Goal: Communication & Community: Answer question/provide support

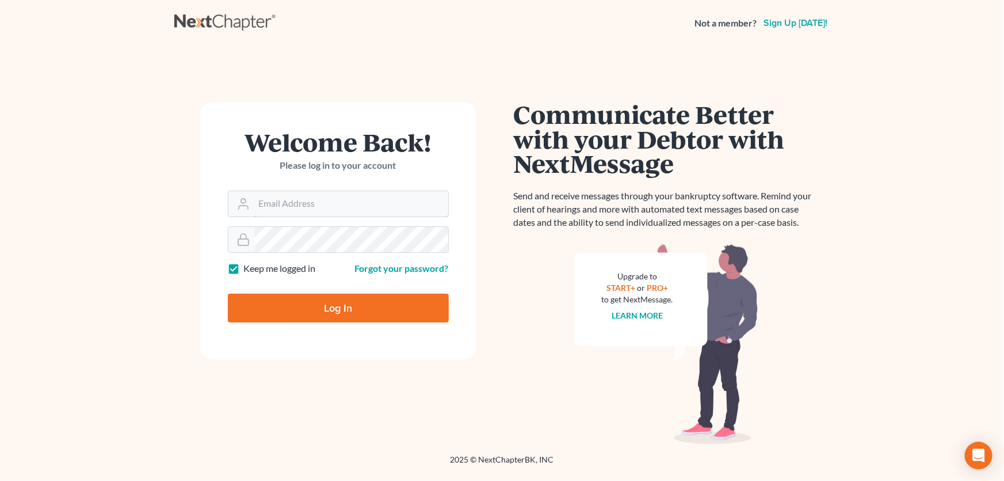
type input "[PERSON_NAME][EMAIL_ADDRESS][DOMAIN_NAME]"
click at [311, 311] on input "Log In" at bounding box center [338, 308] width 221 height 29
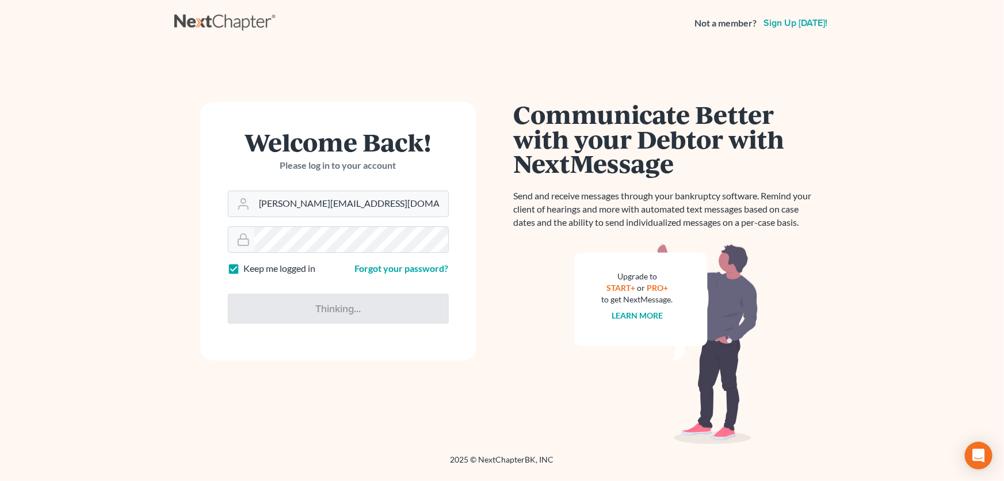
type input "Thinking..."
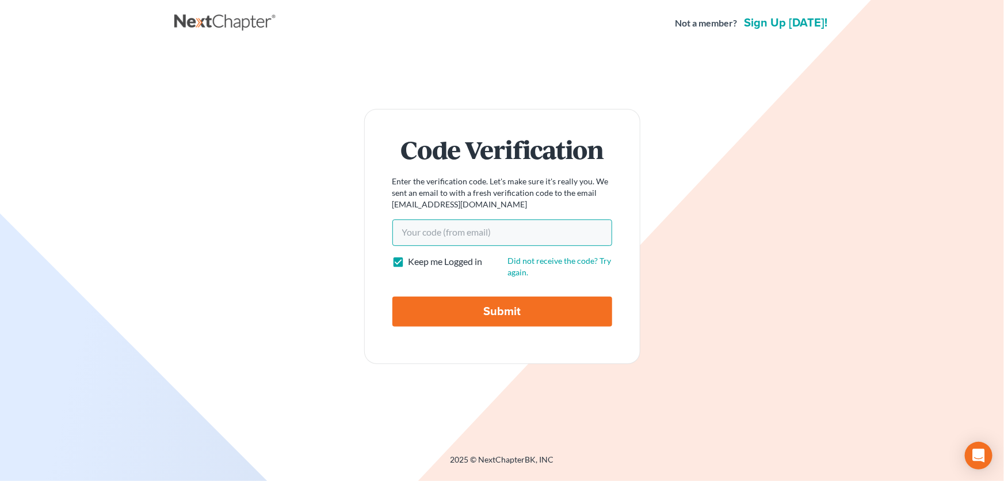
click at [414, 234] on input "Your code(from email)" at bounding box center [502, 232] width 220 height 26
paste input "9a0a4b"
type input "9a0a4b"
click at [454, 303] on input "Submit" at bounding box center [502, 311] width 220 height 30
type input "Thinking..."
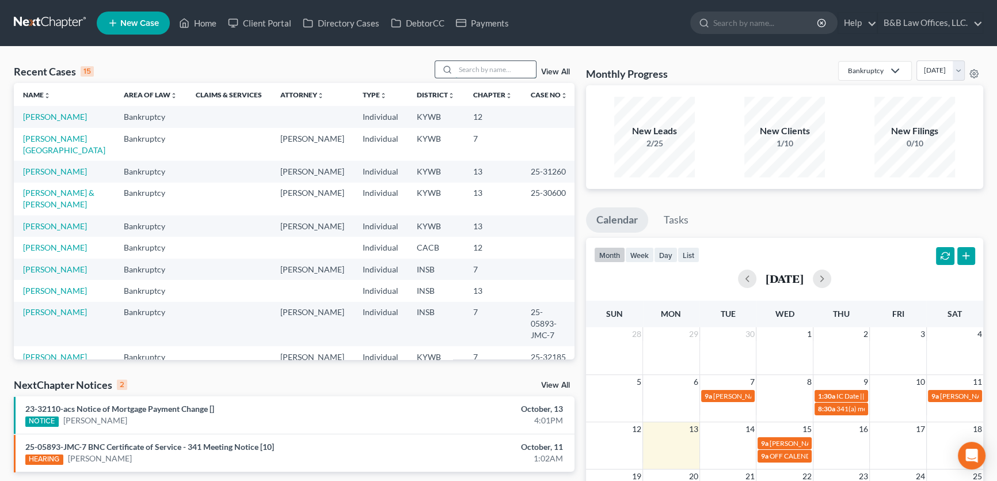
click at [475, 74] on input "search" at bounding box center [495, 69] width 81 height 17
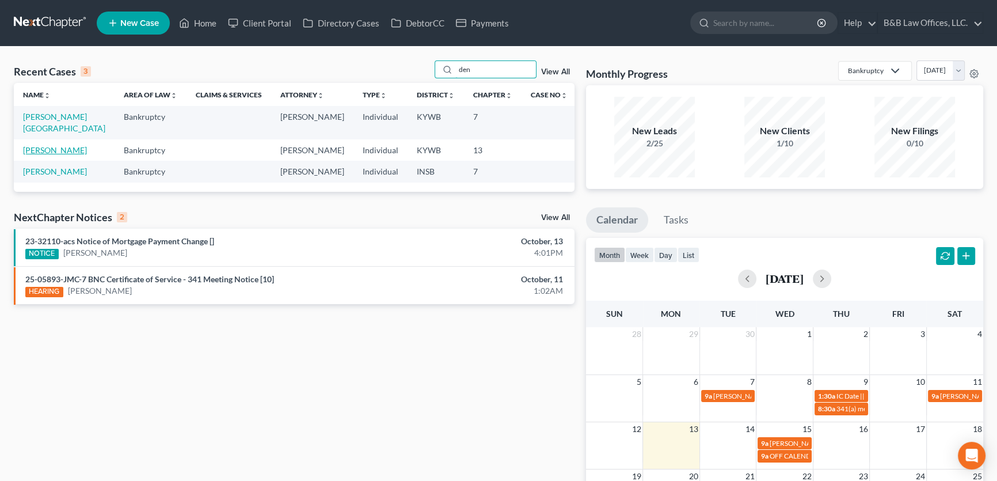
type input "den"
click at [46, 145] on link "Denson, Darrell" at bounding box center [55, 150] width 64 height 10
select select "2"
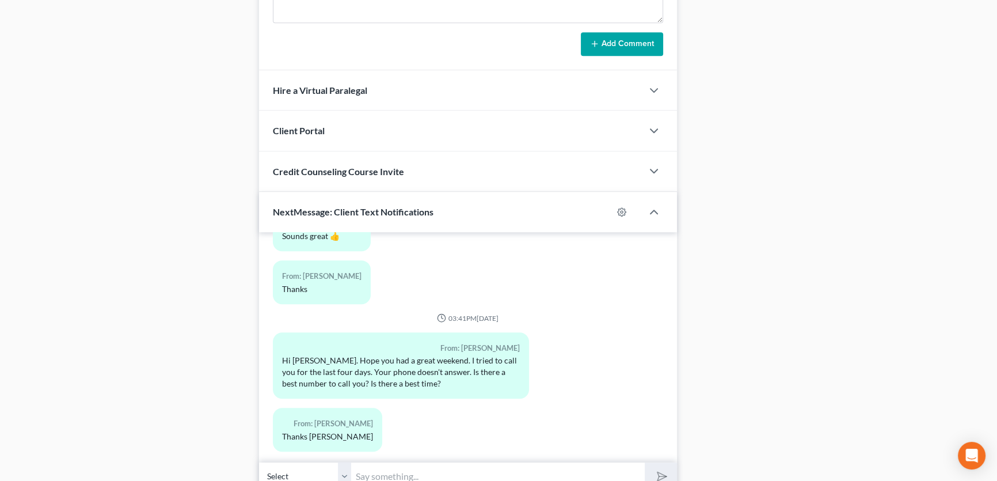
scroll to position [878, 0]
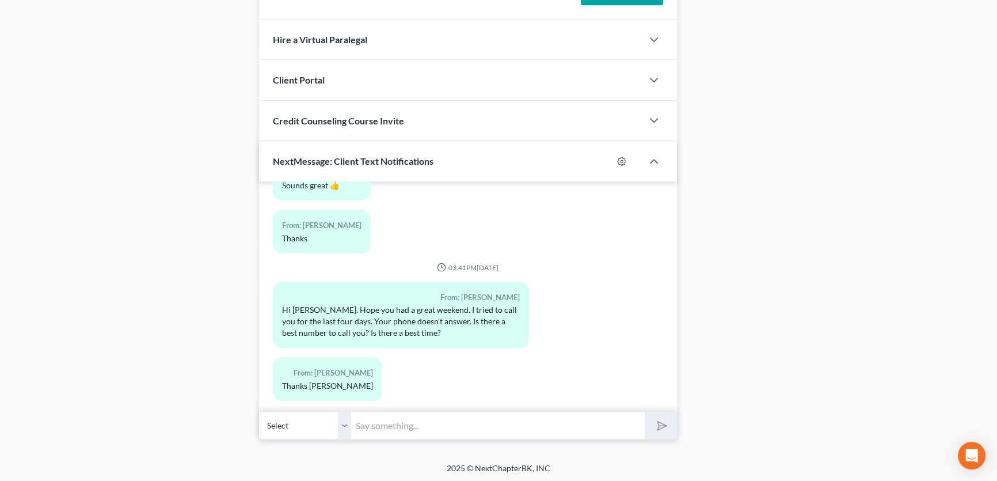
click at [409, 425] on input "text" at bounding box center [498, 425] width 294 height 28
click at [426, 425] on input "text" at bounding box center [498, 425] width 294 height 28
type input "Darrell, what is the number you have been calling?"
click at [661, 425] on polygon "submit" at bounding box center [660, 425] width 14 height 14
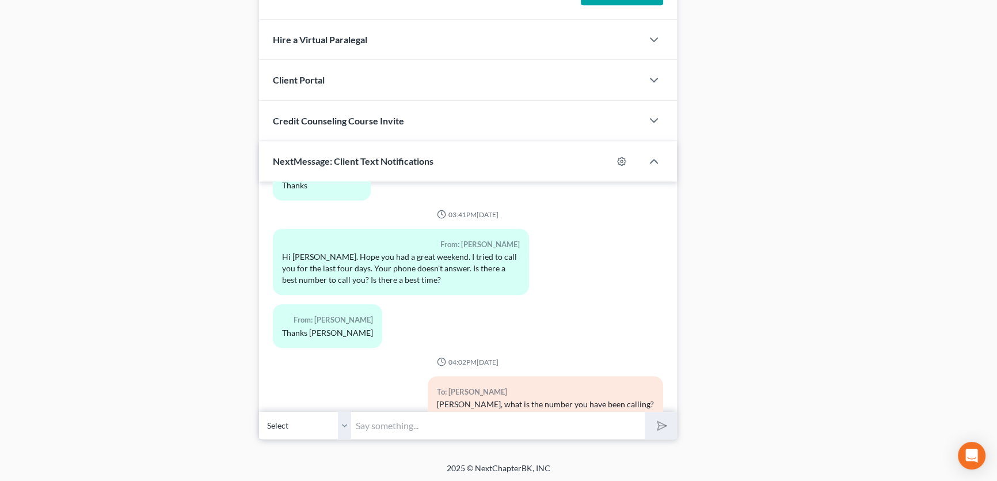
scroll to position [834, 0]
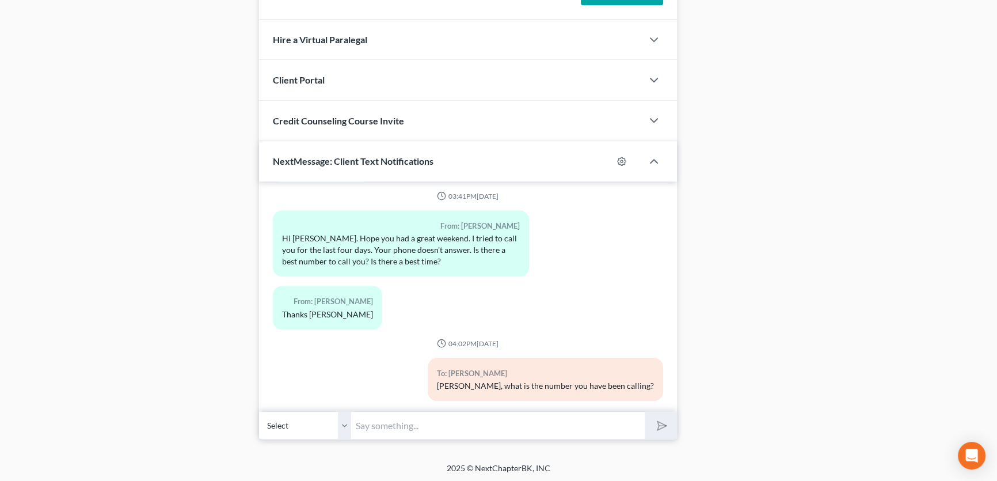
click at [417, 422] on input "text" at bounding box center [498, 425] width 294 height 28
click at [616, 426] on input "Correct. I am in meetings for the rest of the day. You can call me tomorrow mor…" at bounding box center [498, 425] width 294 height 28
type input "Correct. I am in meetings for the rest of the day. You can call me tomorrow mor…"
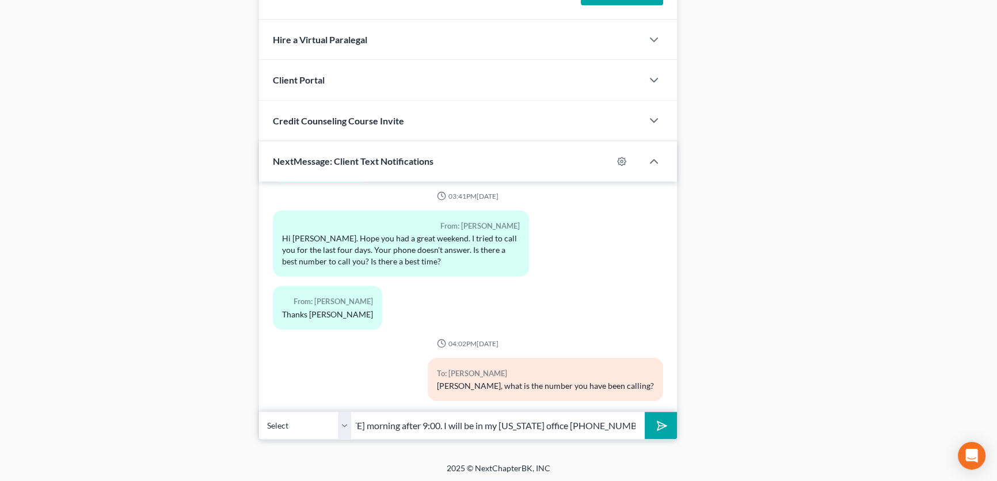
click at [645, 411] on button "submit" at bounding box center [661, 424] width 32 height 27
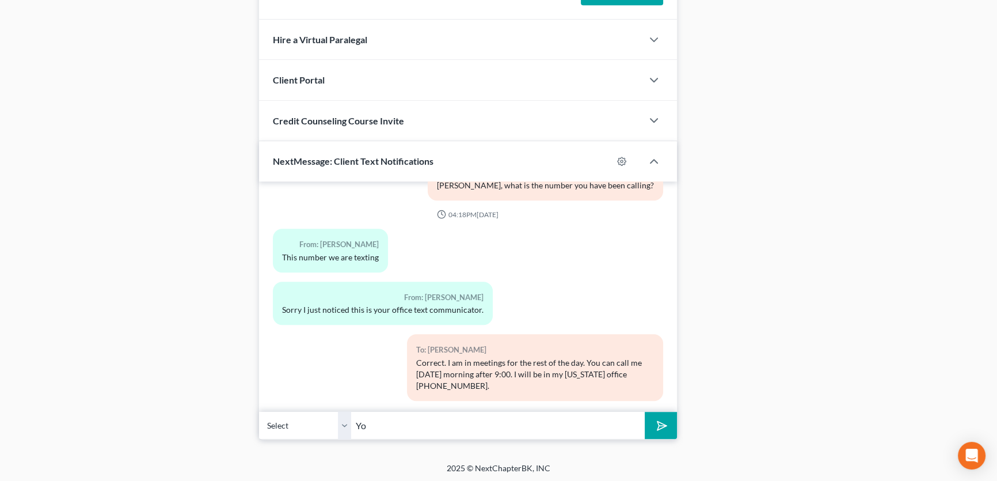
type input "Y"
type input "Tomorrow you can also call me on my cell 502-655-9815."
click at [645, 411] on button "submit" at bounding box center [661, 424] width 32 height 27
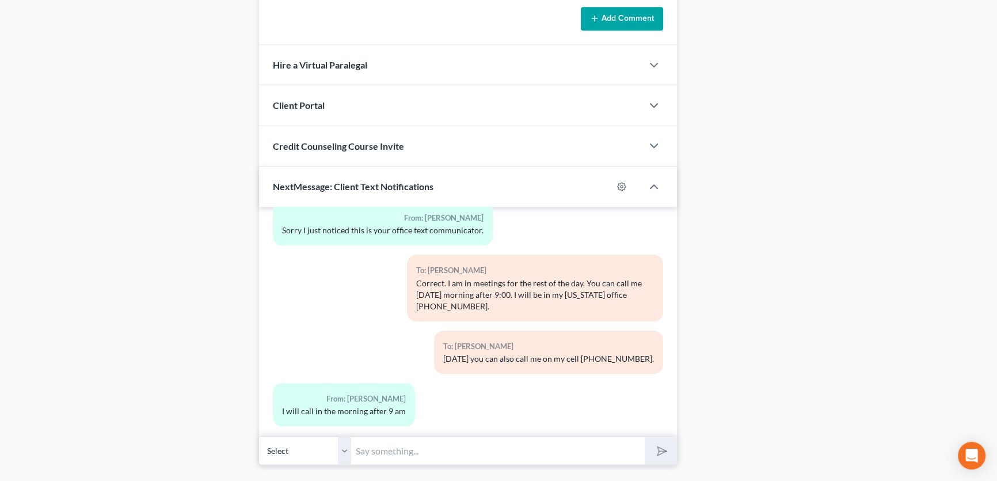
scroll to position [878, 0]
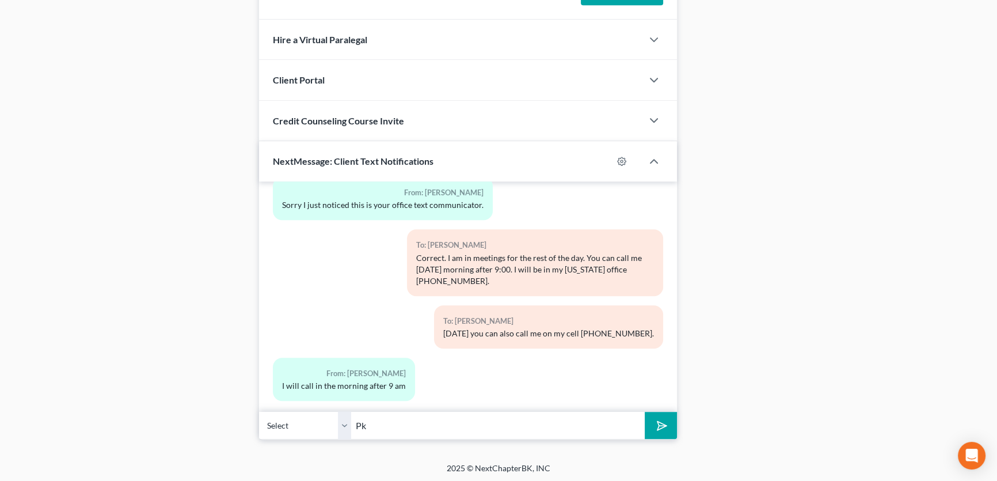
type input "P"
type input "Okay."
click at [656, 420] on icon "submit" at bounding box center [659, 425] width 16 height 16
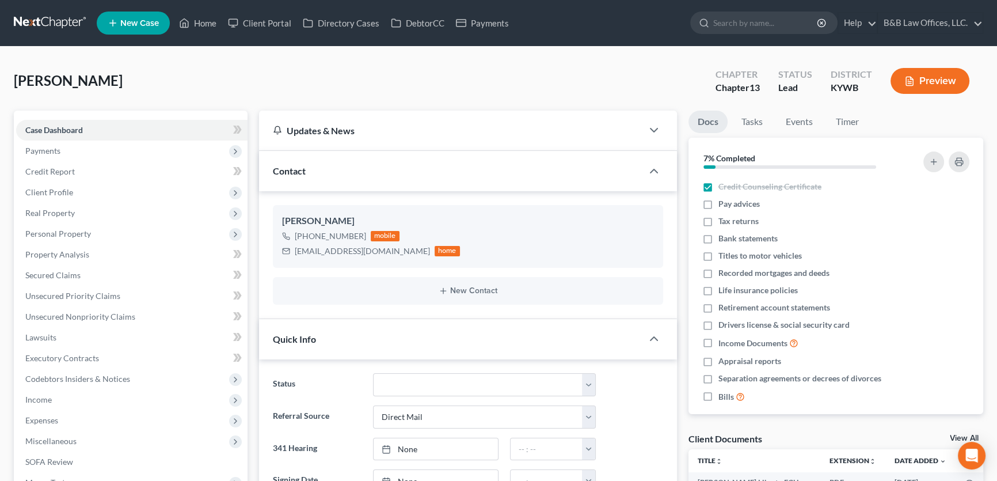
scroll to position [0, 0]
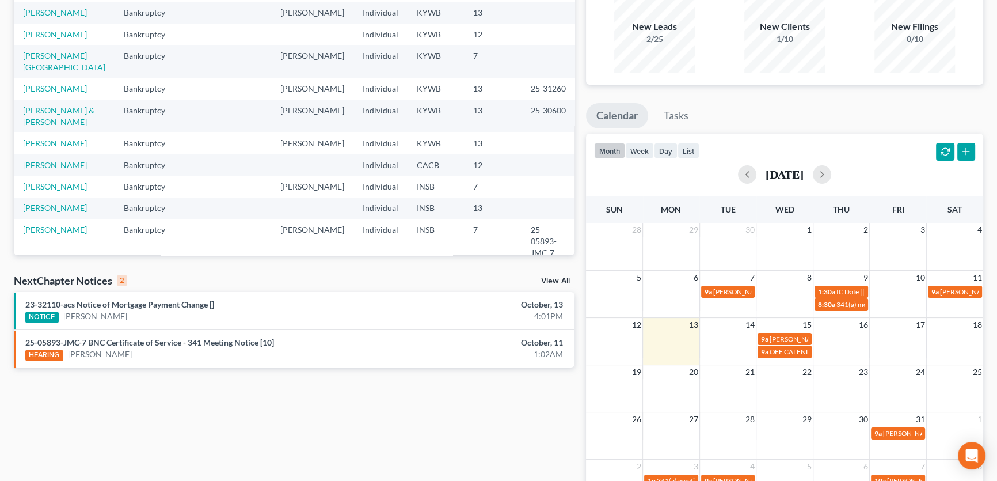
click at [556, 279] on link "View All" at bounding box center [555, 281] width 29 height 8
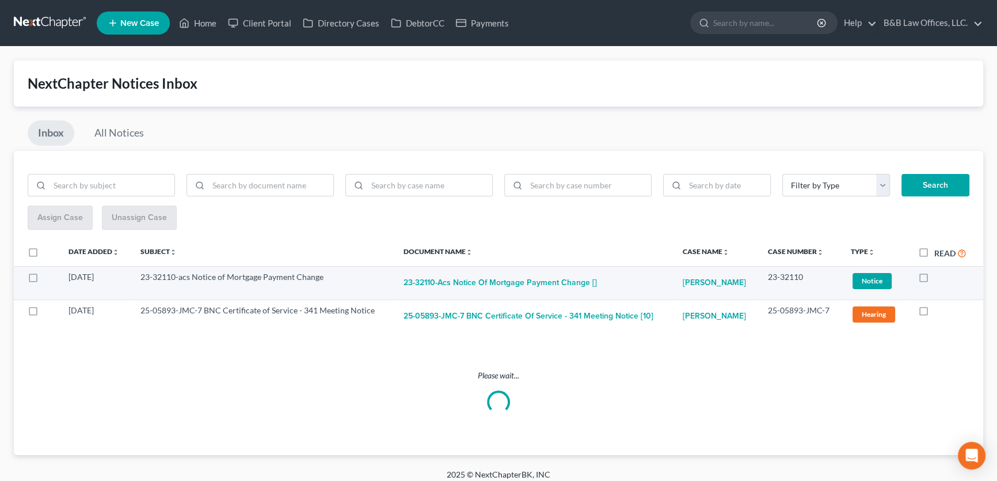
click at [934, 280] on label at bounding box center [934, 280] width 0 height 0
click at [939, 278] on input "checkbox" at bounding box center [942, 274] width 7 height 7
checkbox input "true"
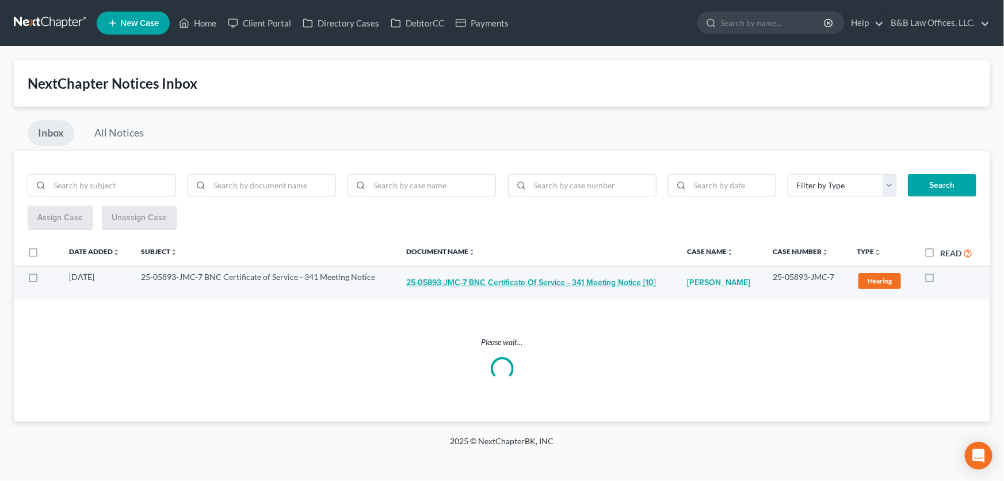
click at [494, 283] on button "25-05893-JMC-7 BNC Certificate of Service - 341 Meeting Notice [10]" at bounding box center [531, 282] width 250 height 23
checkbox input "true"
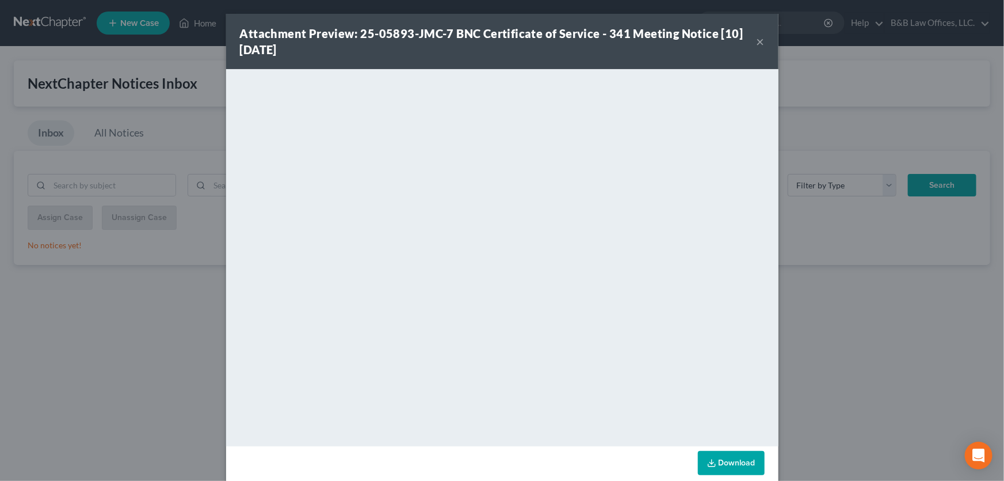
click at [757, 40] on button "×" at bounding box center [761, 42] width 8 height 14
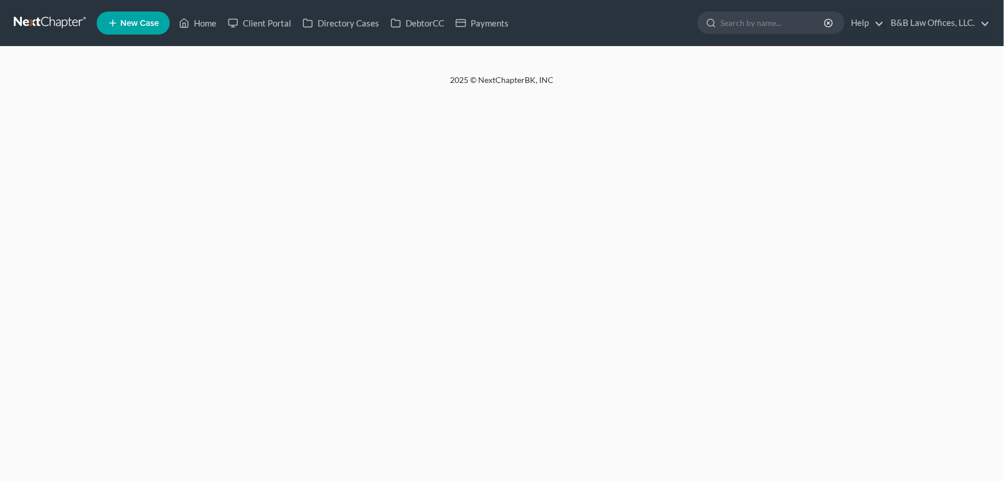
select select "2"
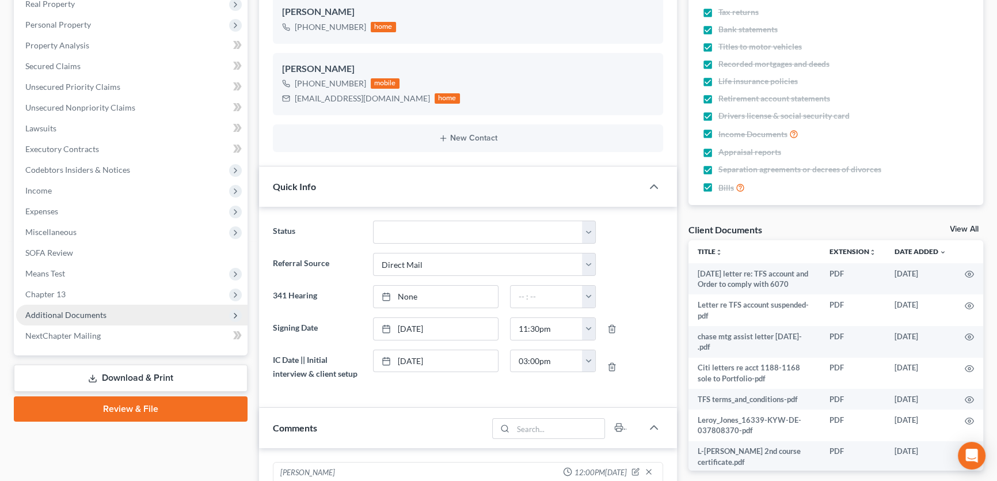
scroll to position [2431, 0]
click at [99, 319] on span "Additional Documents" at bounding box center [131, 314] width 231 height 21
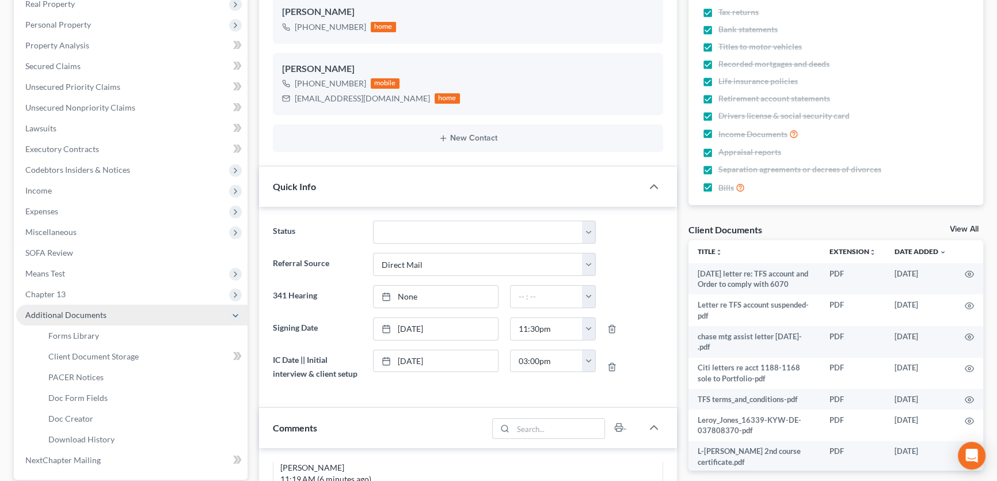
scroll to position [418, 0]
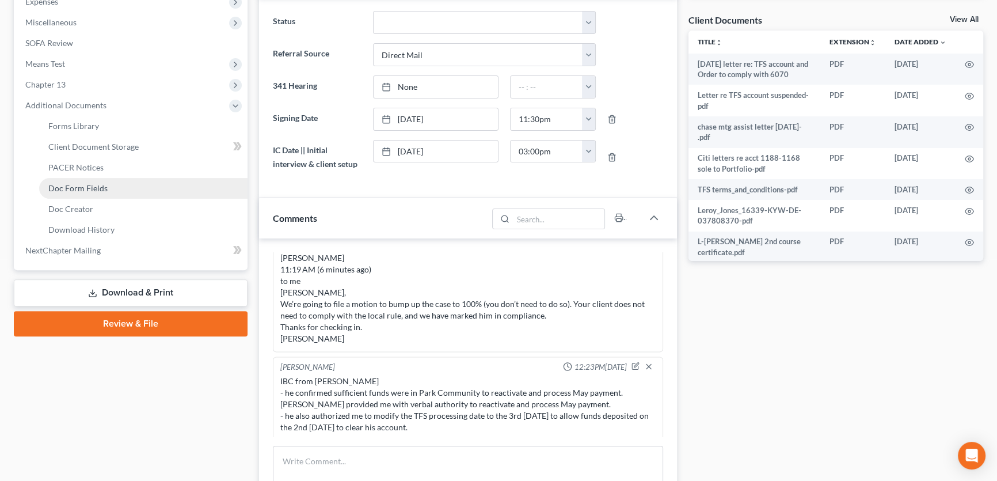
click at [119, 178] on link "Doc Form Fields" at bounding box center [143, 188] width 208 height 21
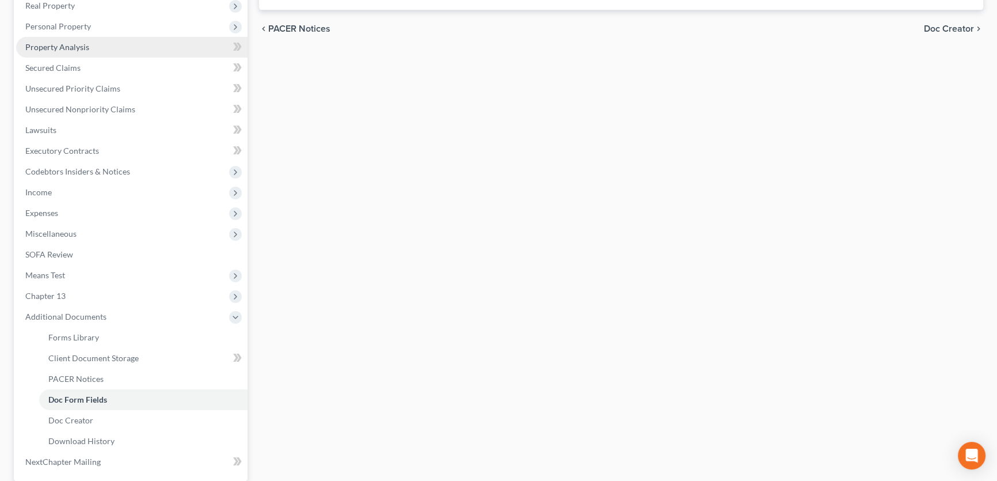
scroll to position [314, 0]
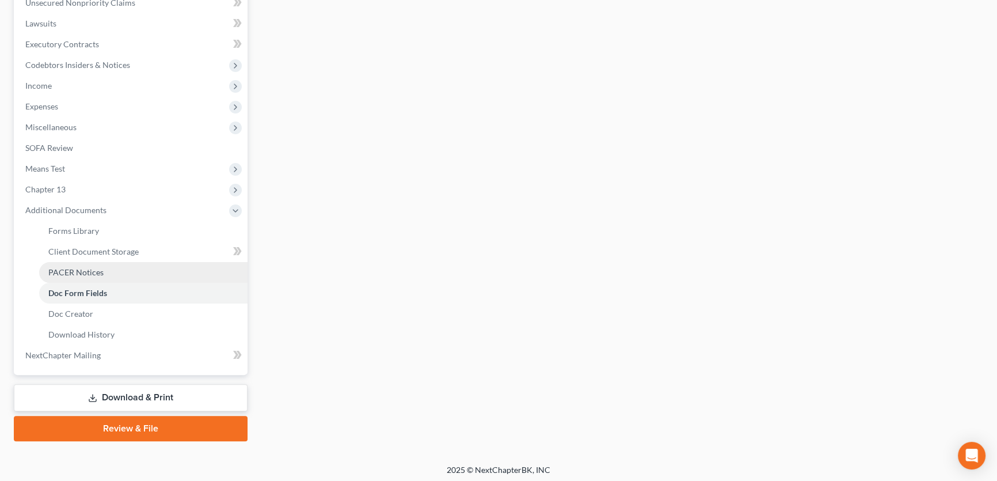
click at [101, 270] on span "PACER Notices" at bounding box center [75, 272] width 55 height 10
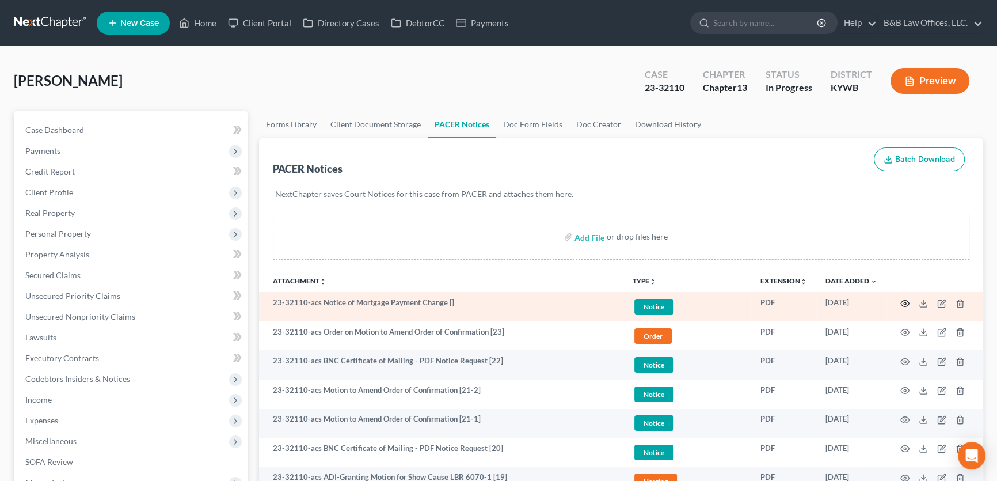
click at [906, 301] on icon "button" at bounding box center [904, 303] width 9 height 9
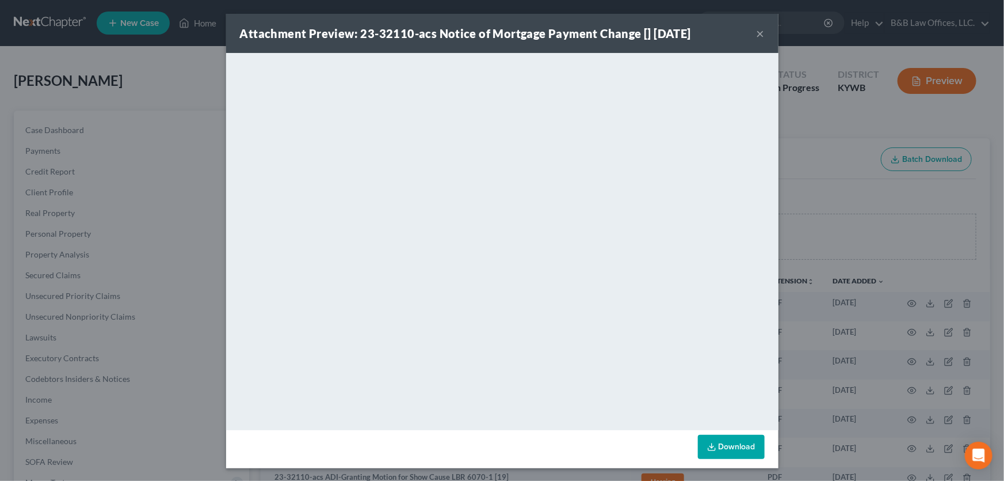
click at [757, 32] on button "×" at bounding box center [761, 33] width 8 height 14
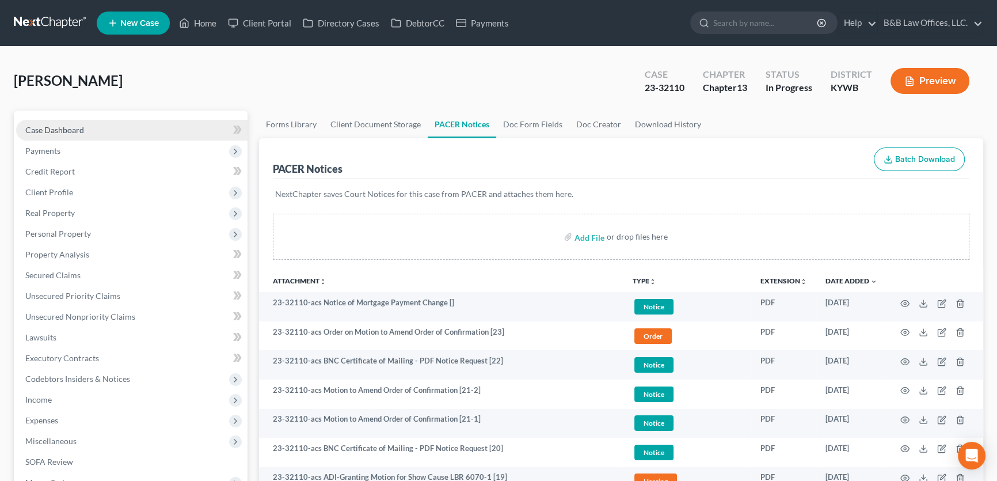
click at [101, 124] on link "Case Dashboard" at bounding box center [131, 130] width 231 height 21
select select "2"
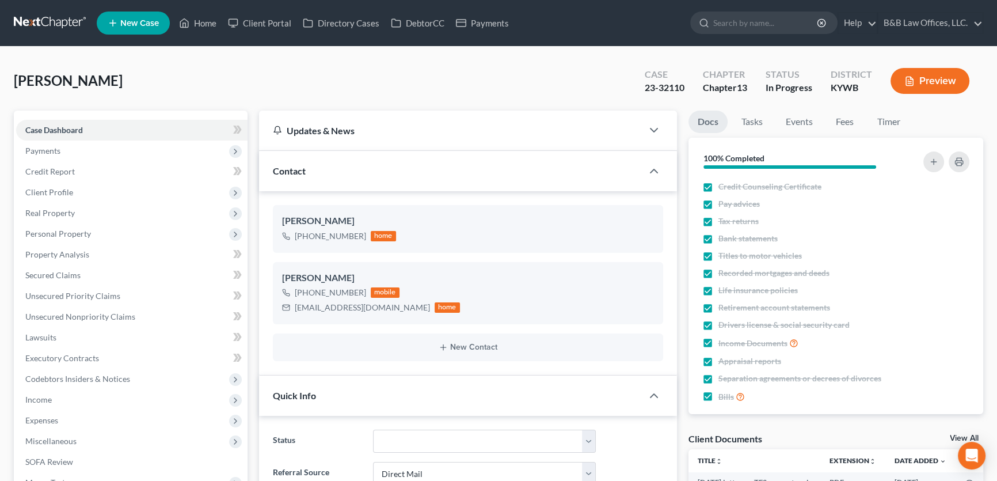
scroll to position [2431, 0]
click at [795, 121] on link "Events" at bounding box center [798, 121] width 45 height 22
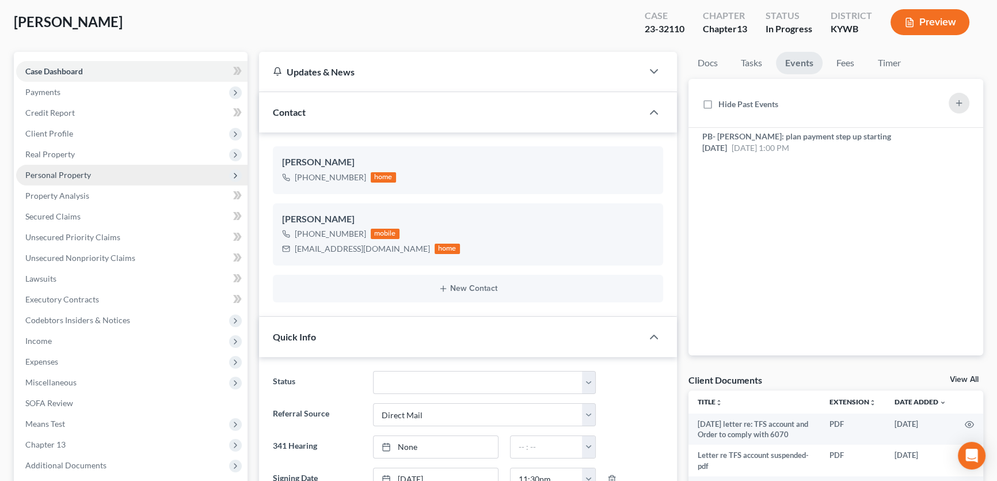
scroll to position [52, 0]
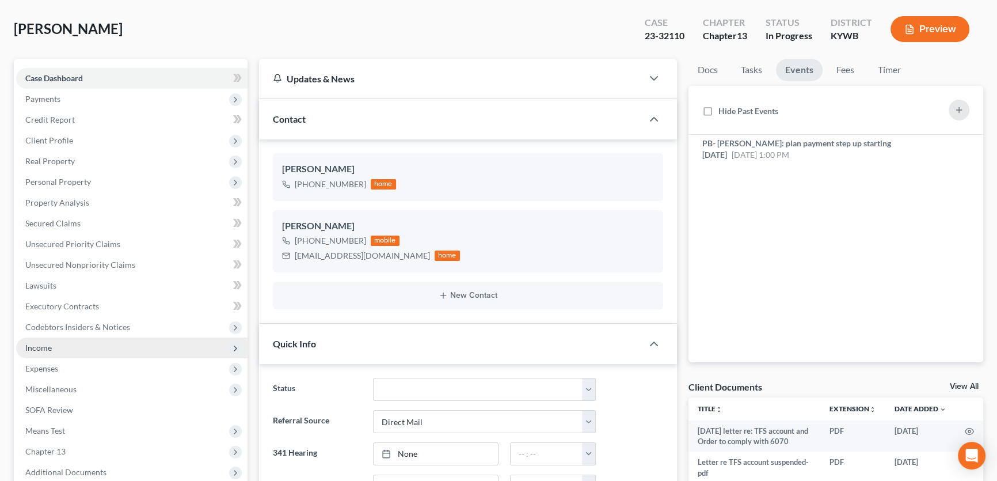
click at [51, 348] on span "Income" at bounding box center [38, 347] width 26 height 10
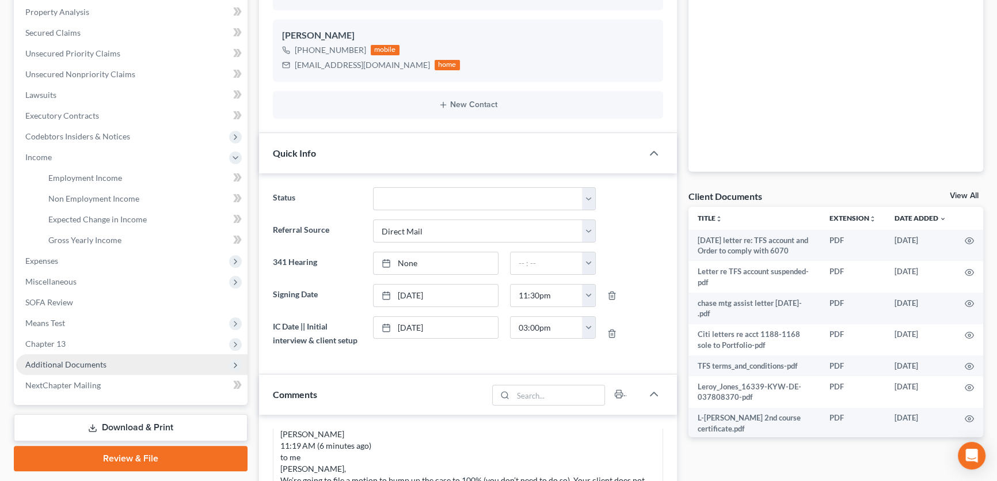
scroll to position [261, 0]
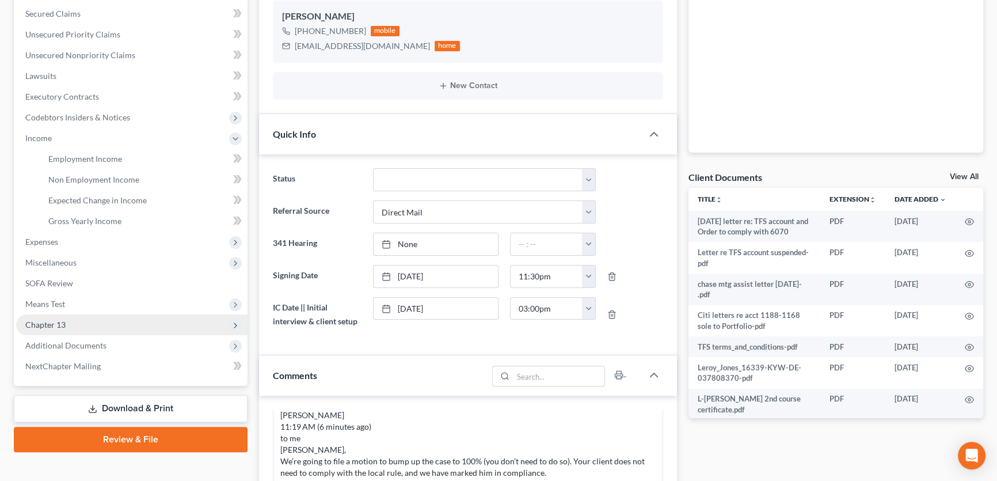
click at [63, 325] on span "Chapter 13" at bounding box center [45, 324] width 40 height 10
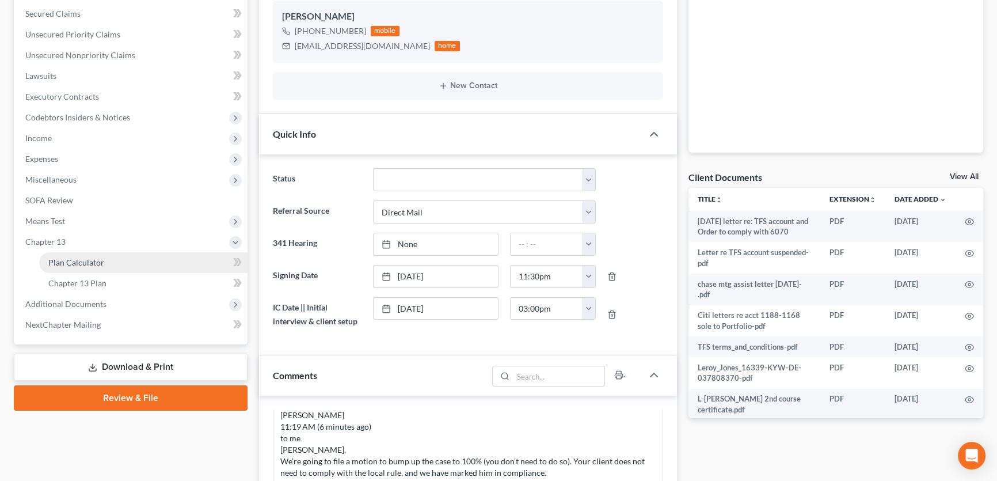
click at [93, 264] on span "Plan Calculator" at bounding box center [76, 262] width 56 height 10
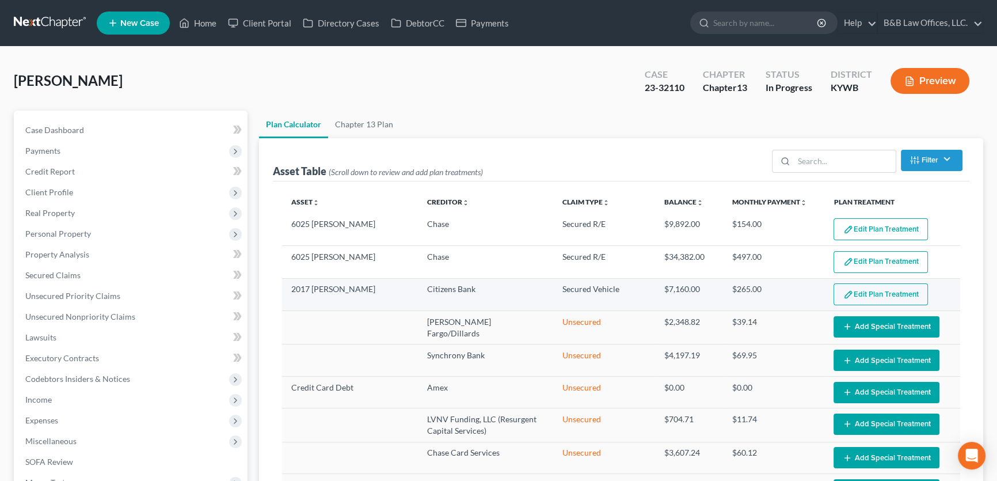
select select "59"
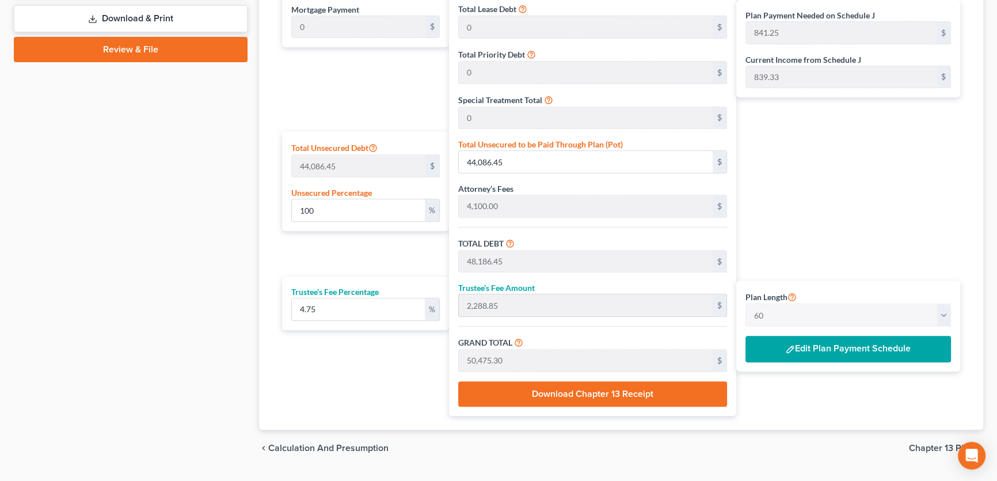
scroll to position [627, 0]
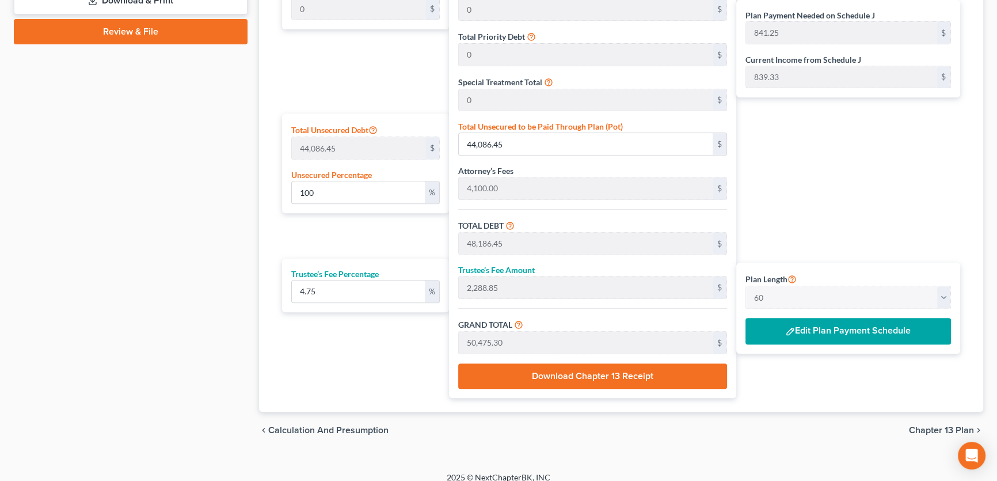
click at [849, 332] on button "Edit Plan Payment Schedule" at bounding box center [847, 331] width 205 height 26
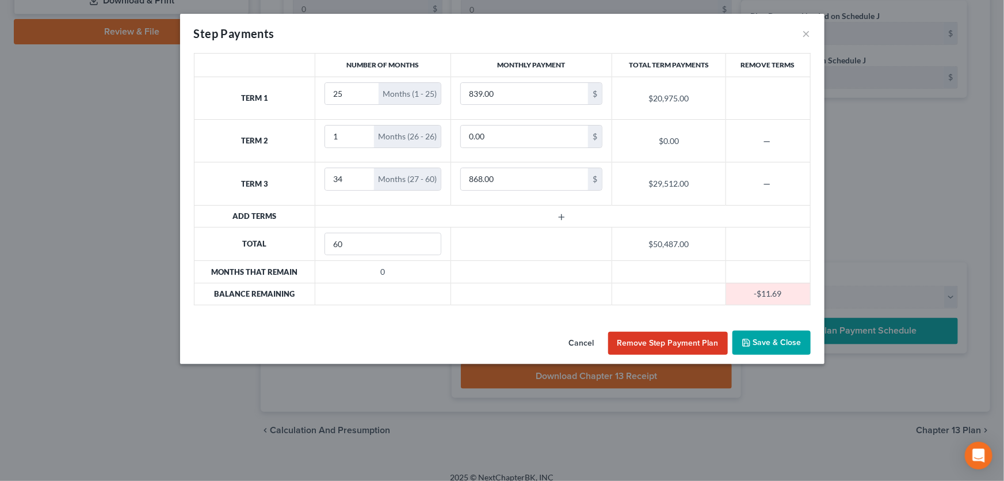
click at [589, 342] on button "Cancel" at bounding box center [582, 342] width 44 height 23
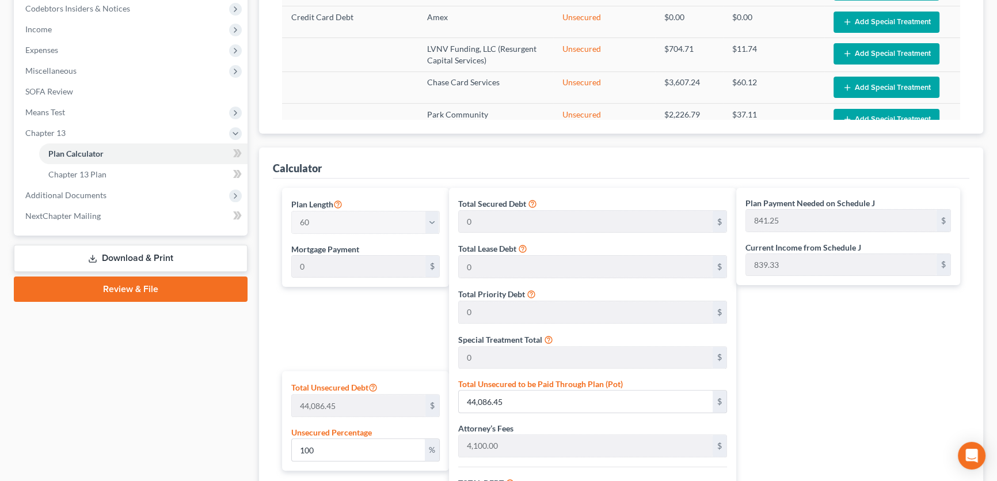
scroll to position [366, 0]
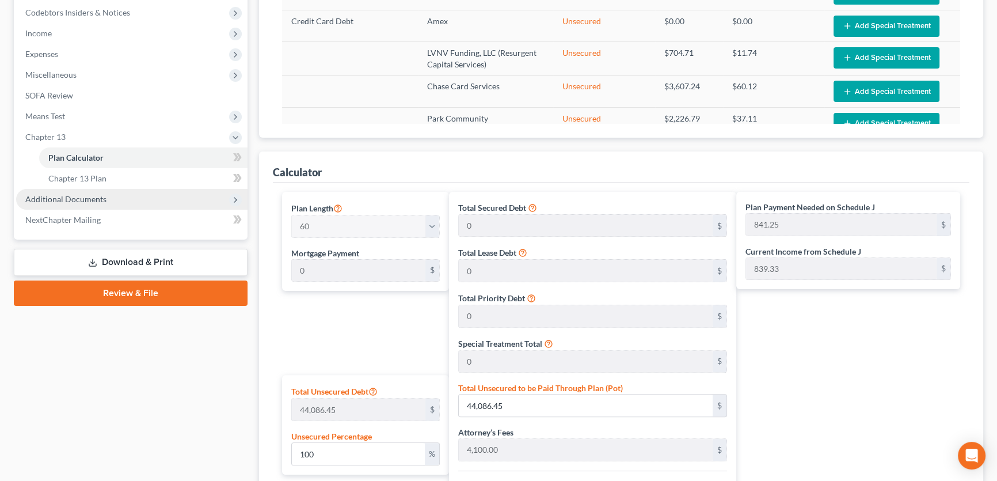
click at [89, 198] on span "Additional Documents" at bounding box center [65, 199] width 81 height 10
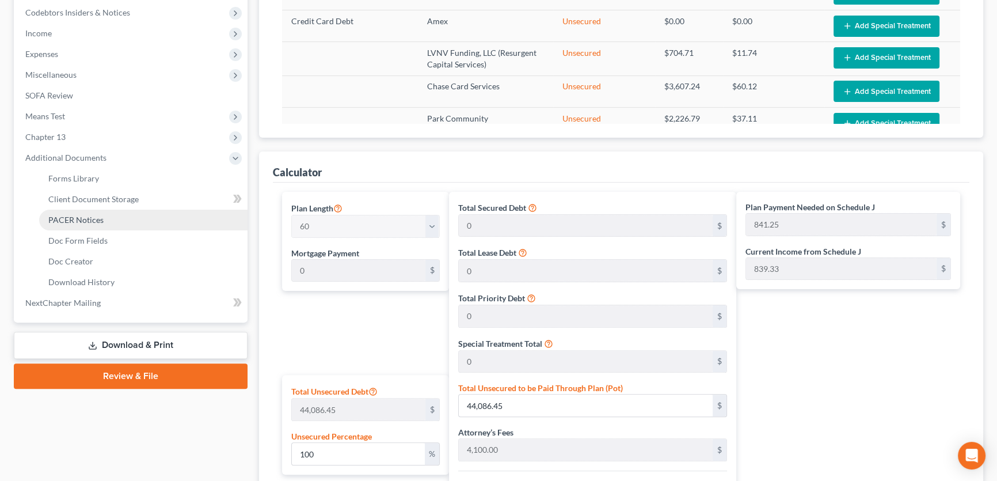
click at [98, 219] on span "PACER Notices" at bounding box center [75, 220] width 55 height 10
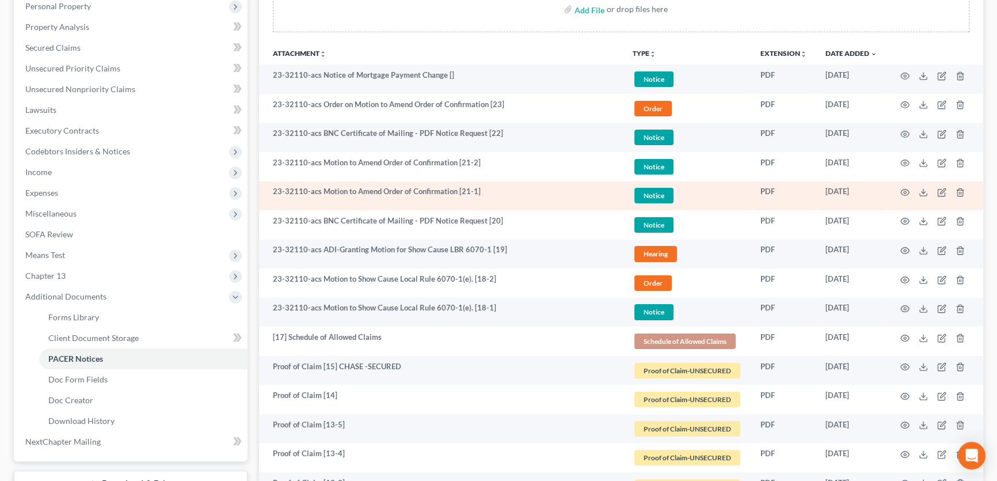
scroll to position [209, 0]
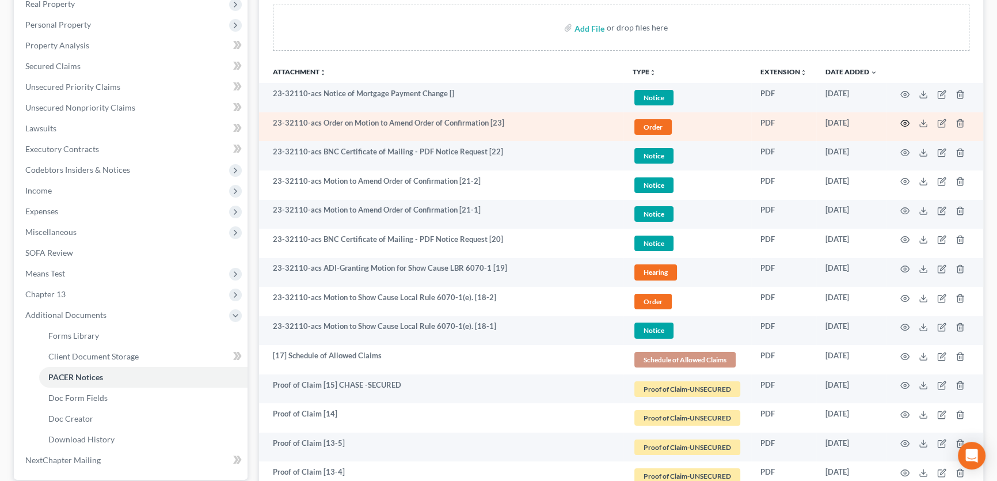
click at [905, 122] on circle "button" at bounding box center [905, 123] width 2 height 2
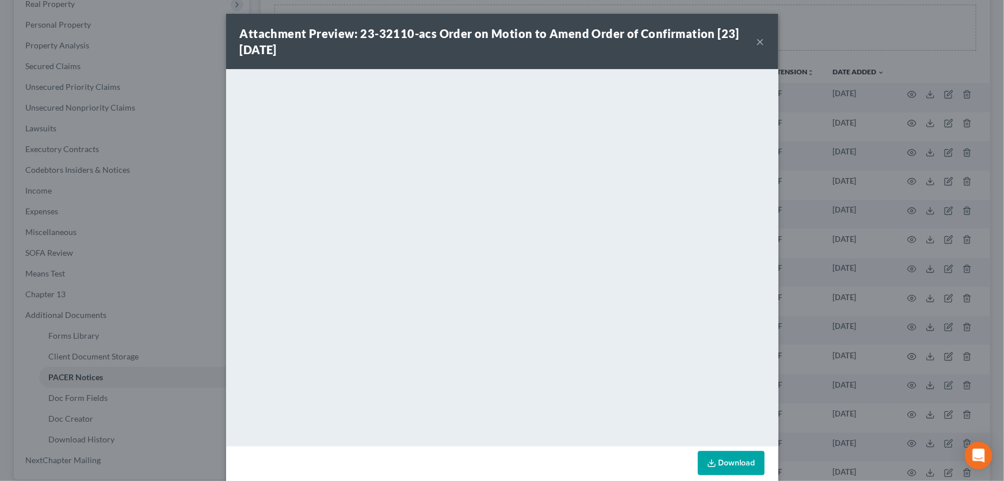
click at [757, 39] on button "×" at bounding box center [761, 42] width 8 height 14
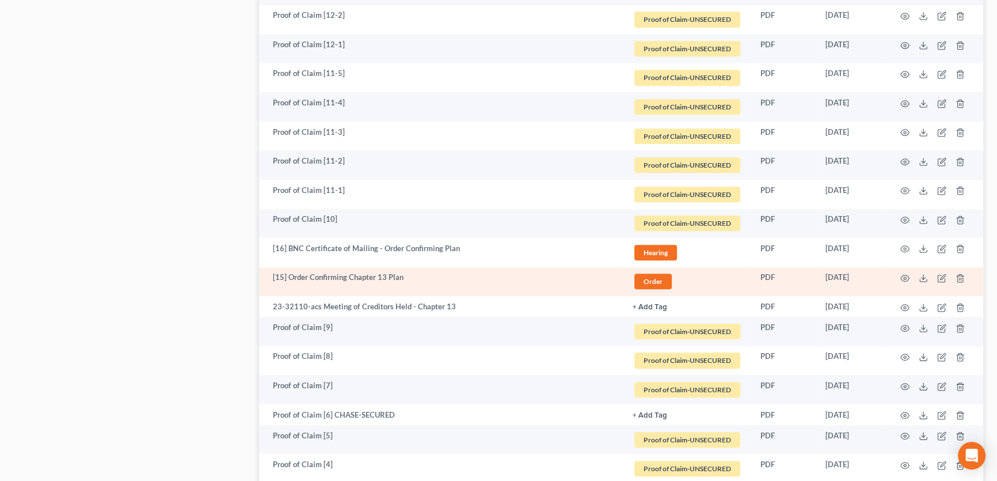
scroll to position [784, 0]
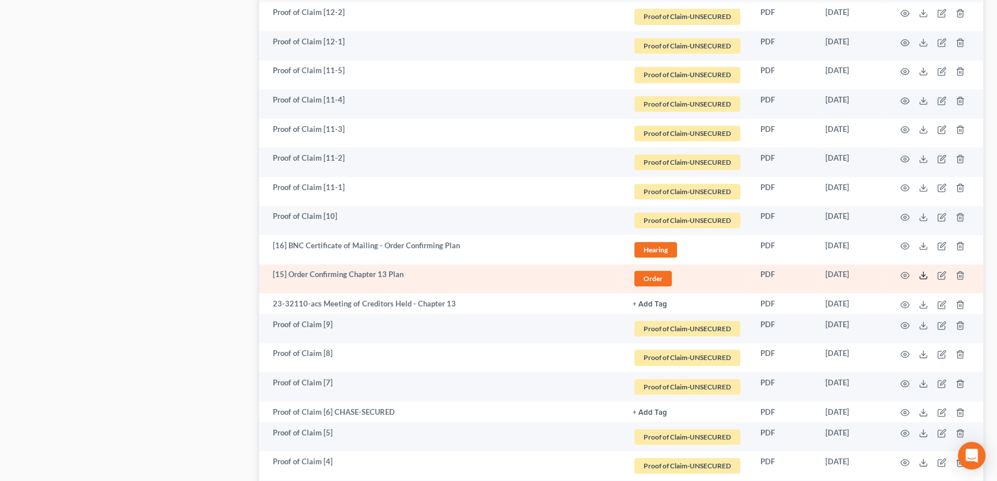
click at [924, 276] on icon at bounding box center [922, 274] width 9 height 9
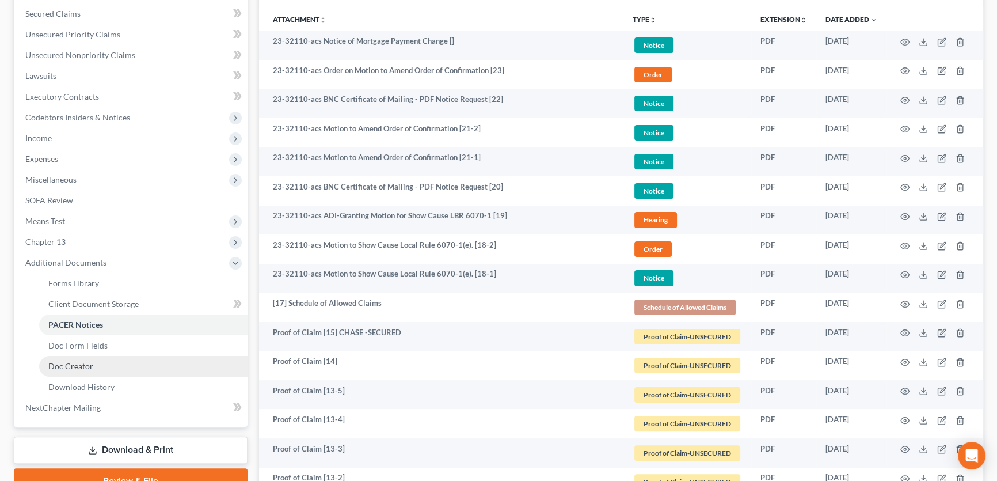
scroll to position [0, 0]
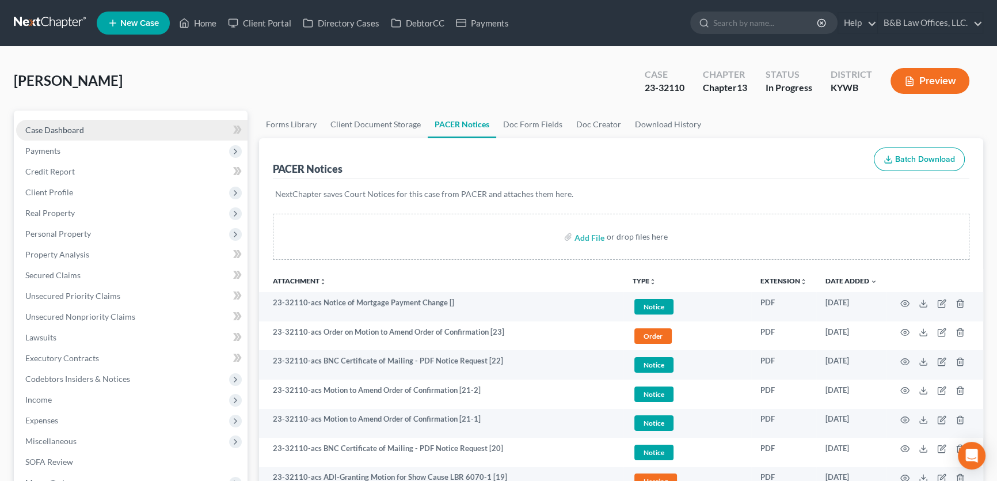
click at [77, 127] on span "Case Dashboard" at bounding box center [54, 130] width 59 height 10
select select "2"
